Goal: Task Accomplishment & Management: Use online tool/utility

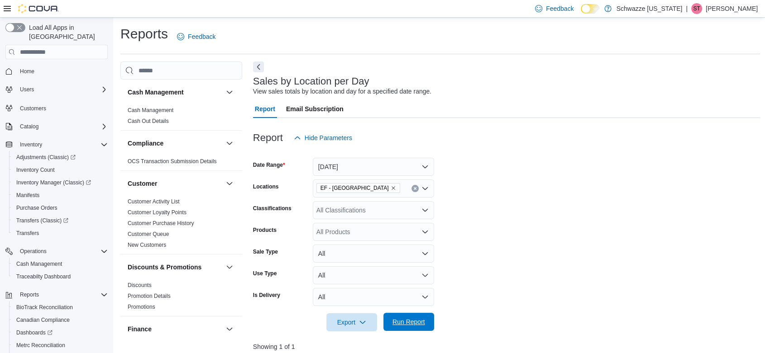
click at [405, 323] on span "Run Report" at bounding box center [408, 322] width 33 height 9
click at [420, 322] on span "Run Report" at bounding box center [408, 322] width 33 height 9
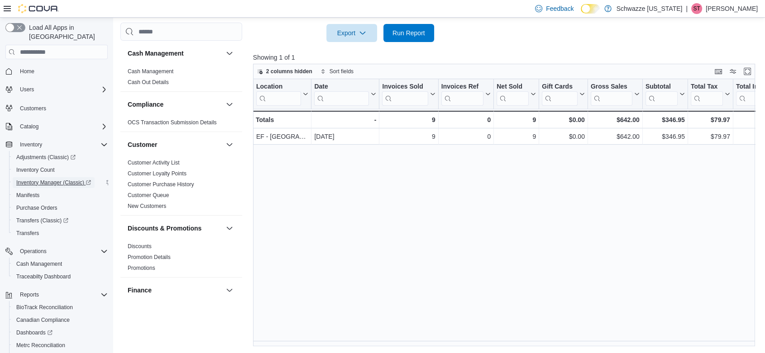
click at [36, 179] on span "Inventory Manager (Classic)" at bounding box center [53, 182] width 75 height 7
click at [411, 39] on span "Run Report" at bounding box center [409, 33] width 40 height 18
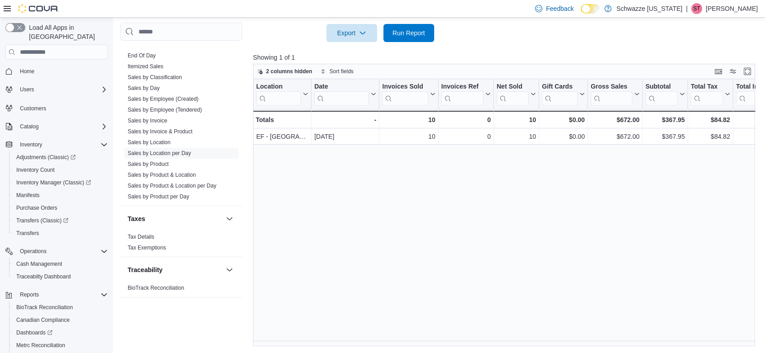
scroll to position [596, 0]
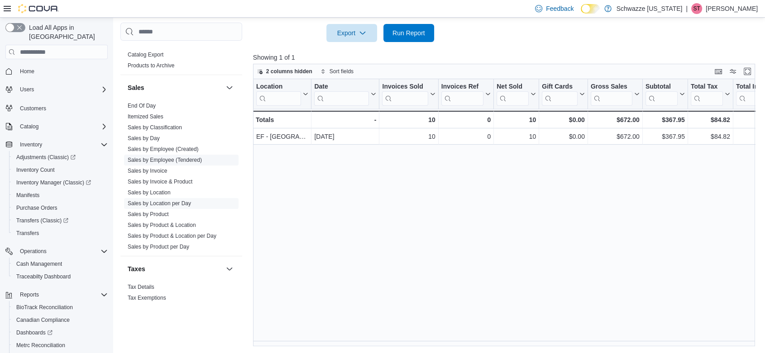
click at [173, 157] on link "Sales by Employee (Tendered)" at bounding box center [165, 160] width 74 height 6
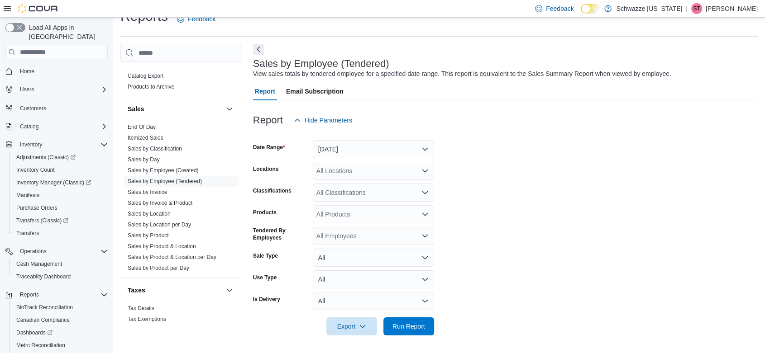
scroll to position [18, 0]
click at [354, 147] on button "[DATE]" at bounding box center [373, 149] width 121 height 18
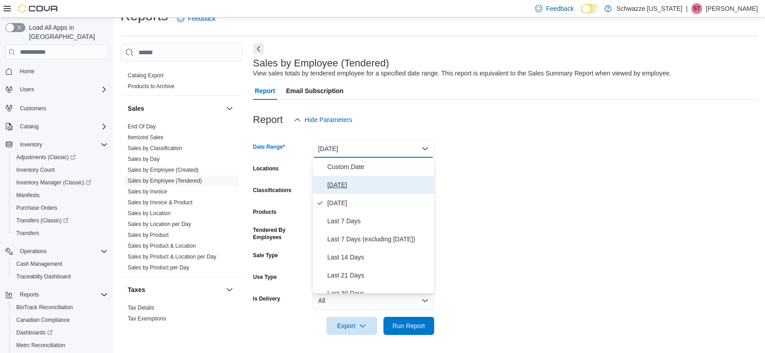
click at [360, 182] on span "[DATE]" at bounding box center [378, 185] width 103 height 11
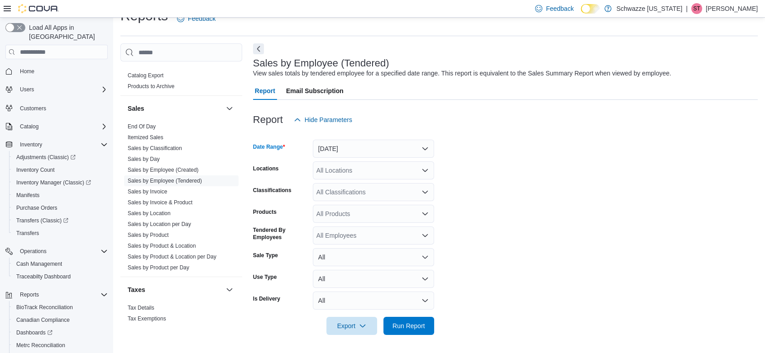
click at [358, 172] on div "All Locations" at bounding box center [373, 171] width 121 height 18
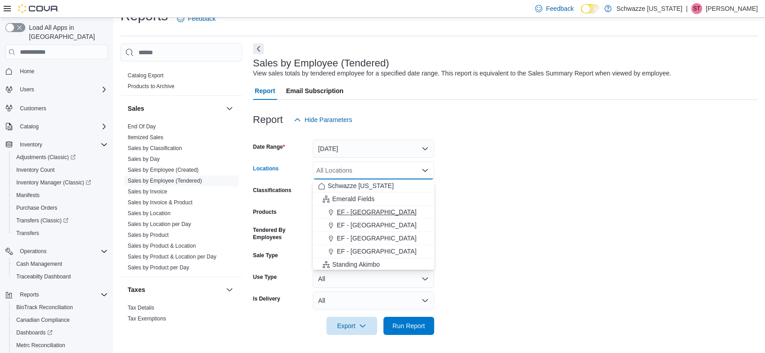
click at [368, 210] on span "EF - [GEOGRAPHIC_DATA]" at bounding box center [377, 212] width 80 height 9
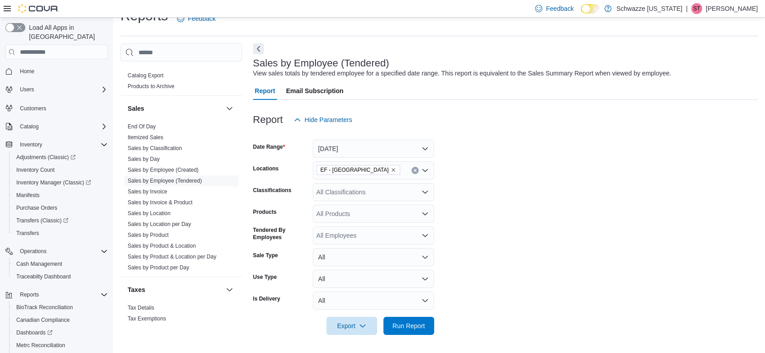
click at [491, 185] on form "Date Range [DATE] Locations EF - [GEOGRAPHIC_DATA] Classifications All Classifi…" at bounding box center [505, 232] width 504 height 206
click at [415, 328] on span "Run Report" at bounding box center [408, 325] width 33 height 9
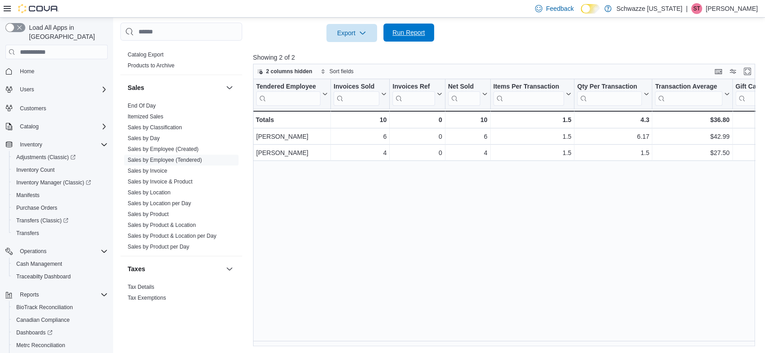
click at [410, 30] on span "Run Report" at bounding box center [408, 32] width 33 height 9
